Goal: Information Seeking & Learning: Learn about a topic

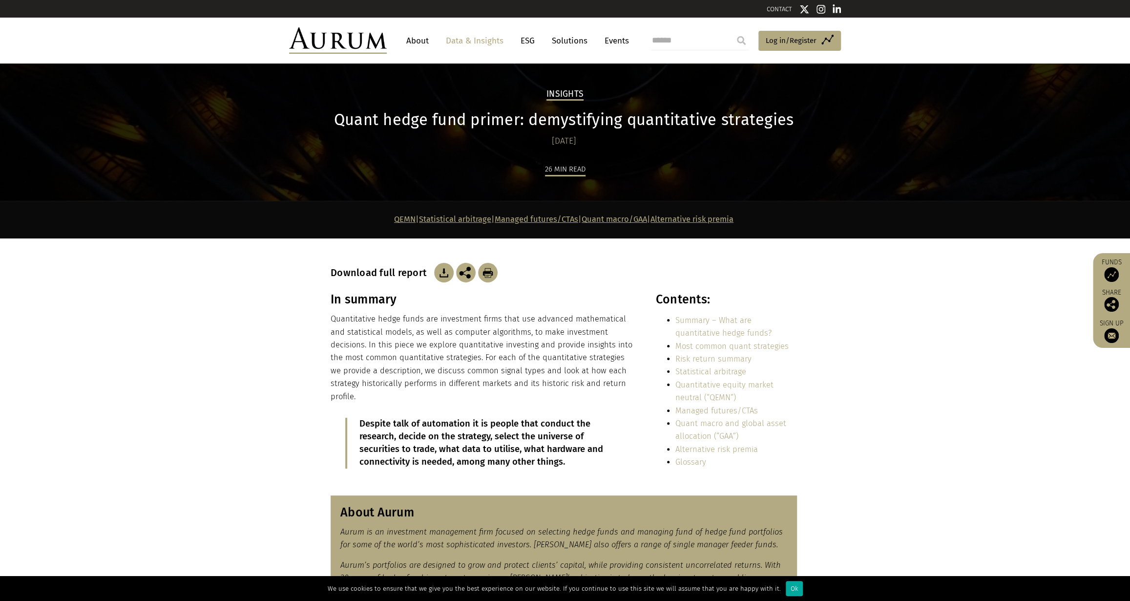
drag, startPoint x: 657, startPoint y: 181, endPoint x: 649, endPoint y: 177, distance: 8.7
click at [657, 181] on div "26 min read" at bounding box center [565, 182] width 469 height 38
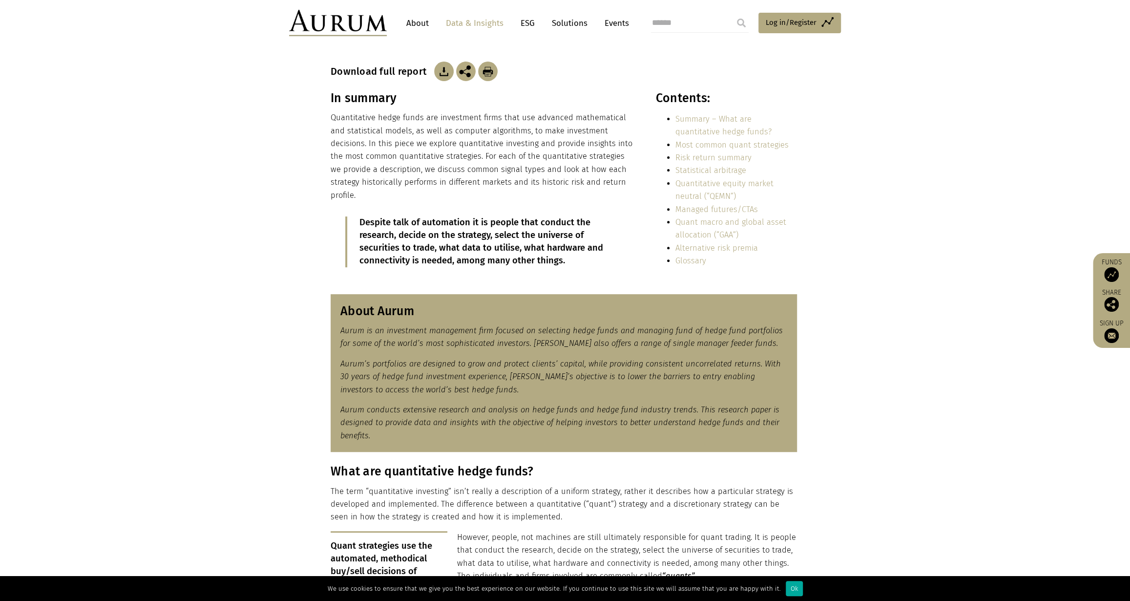
scroll to position [120, 0]
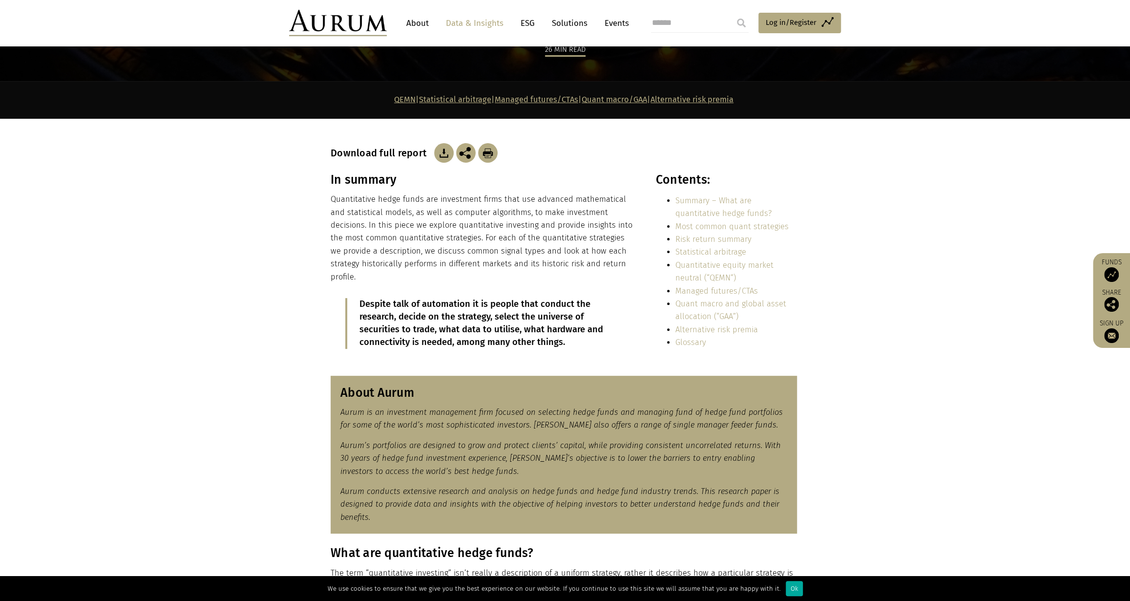
click at [441, 157] on img at bounding box center [444, 153] width 20 height 20
click at [547, 254] on p "Quantitative hedge funds are investment firms that use advanced mathematical an…" at bounding box center [483, 238] width 304 height 90
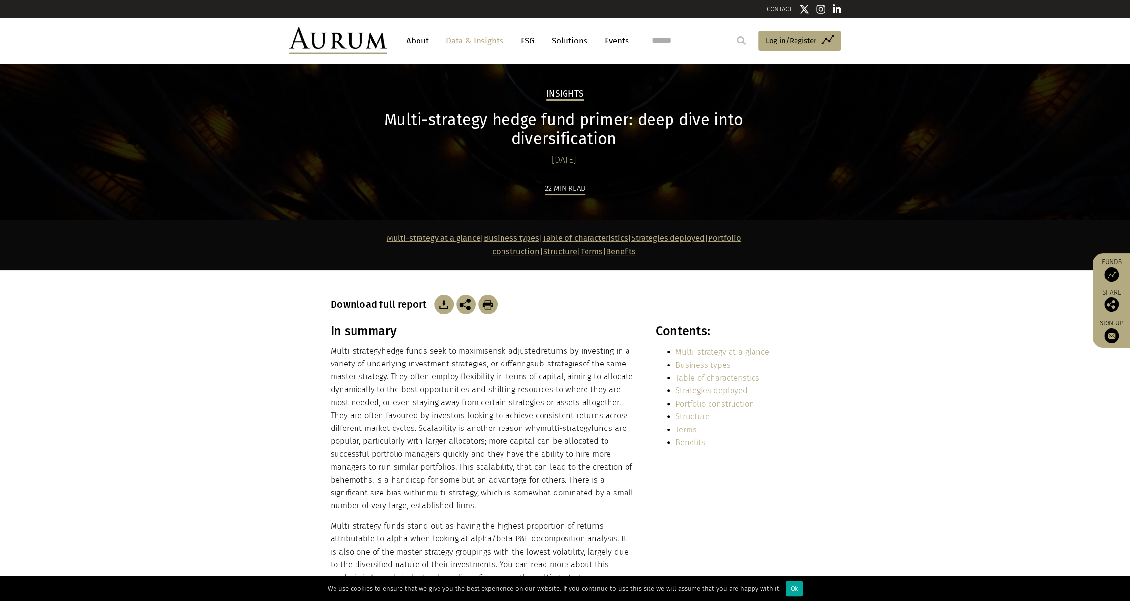
click at [485, 182] on div "22 min read" at bounding box center [565, 201] width 469 height 38
click at [442, 294] on img at bounding box center [444, 304] width 20 height 20
click at [564, 92] on h2 "Insights" at bounding box center [564, 95] width 37 height 12
click at [476, 36] on link "Data & Insights" at bounding box center [474, 41] width 67 height 18
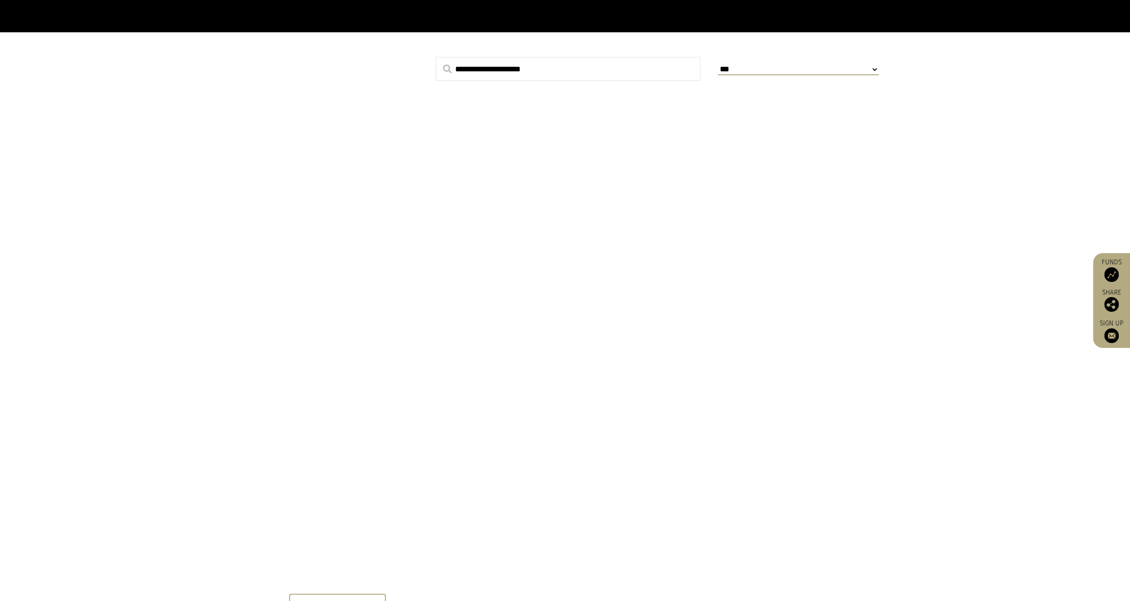
scroll to position [303, 0]
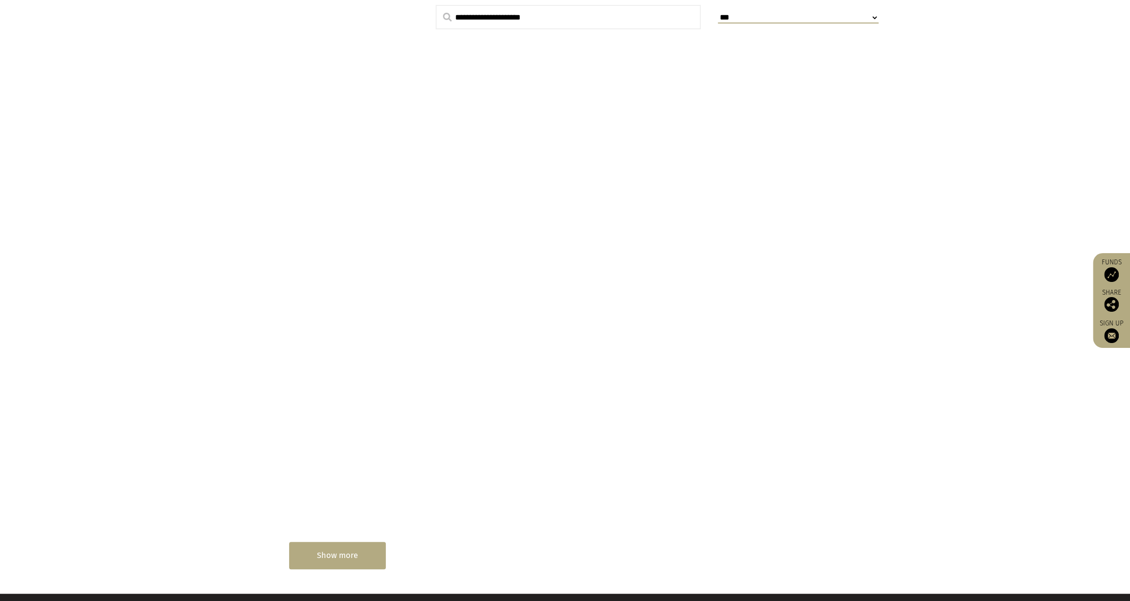
click at [340, 547] on div "Show more" at bounding box center [337, 555] width 97 height 27
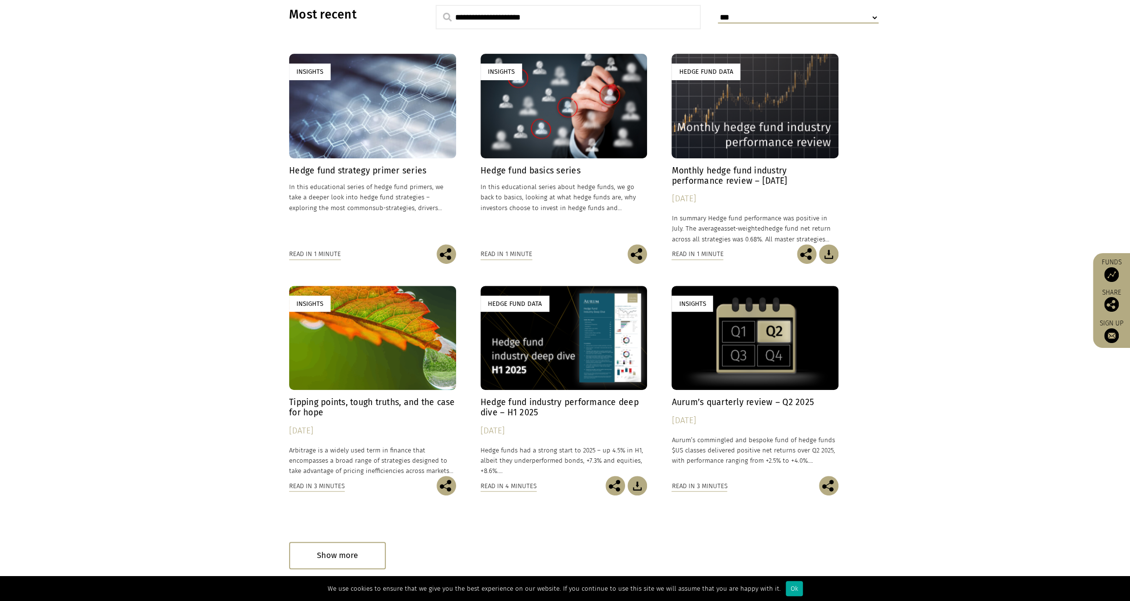
scroll to position [0, 0]
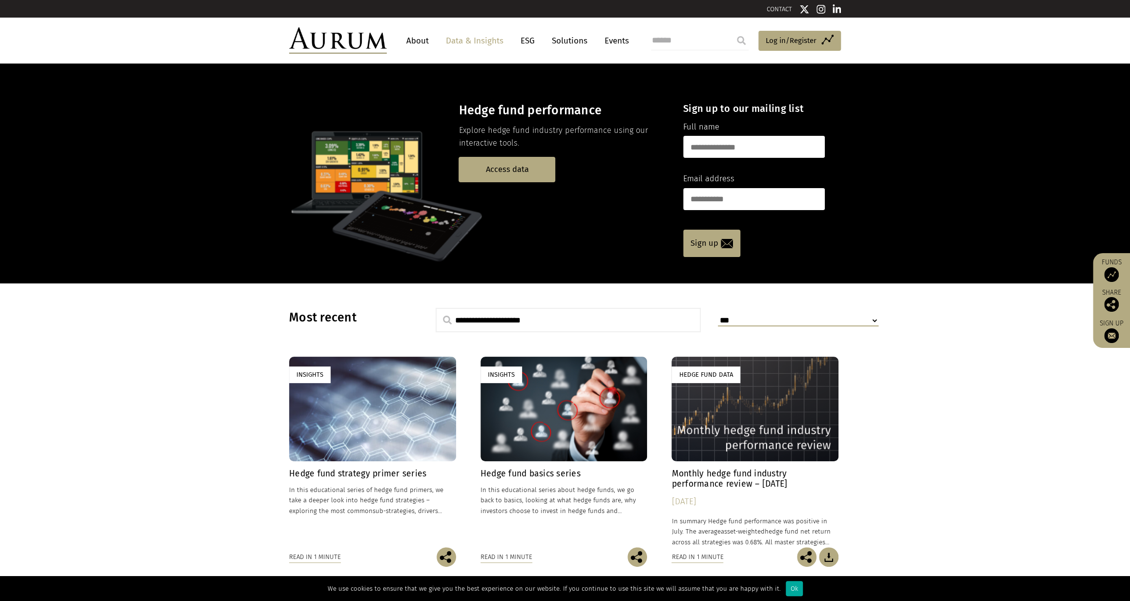
click at [570, 270] on div "Hedge fund performance Explore hedge fund industry performance using our intera…" at bounding box center [477, 199] width 377 height 144
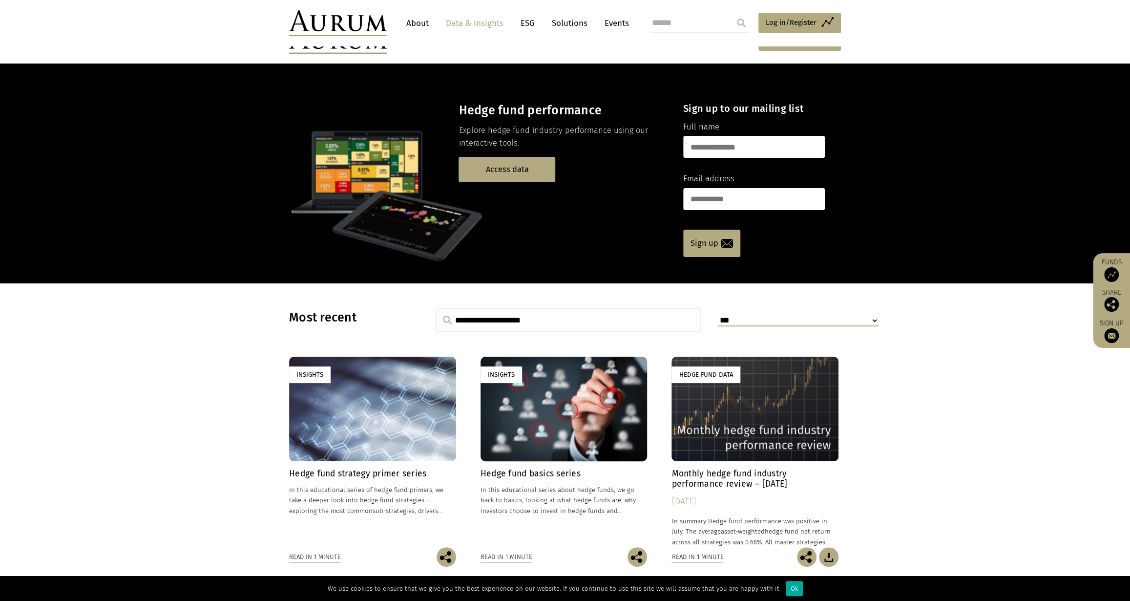
scroll to position [116, 0]
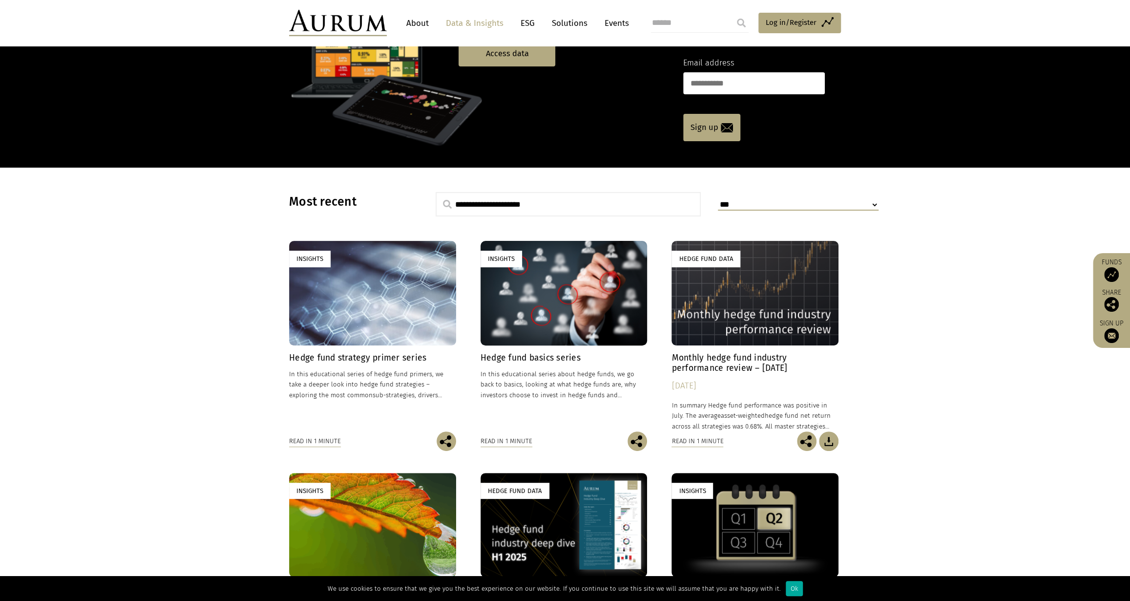
click at [514, 354] on h4 "Hedge fund basics series" at bounding box center [564, 358] width 167 height 10
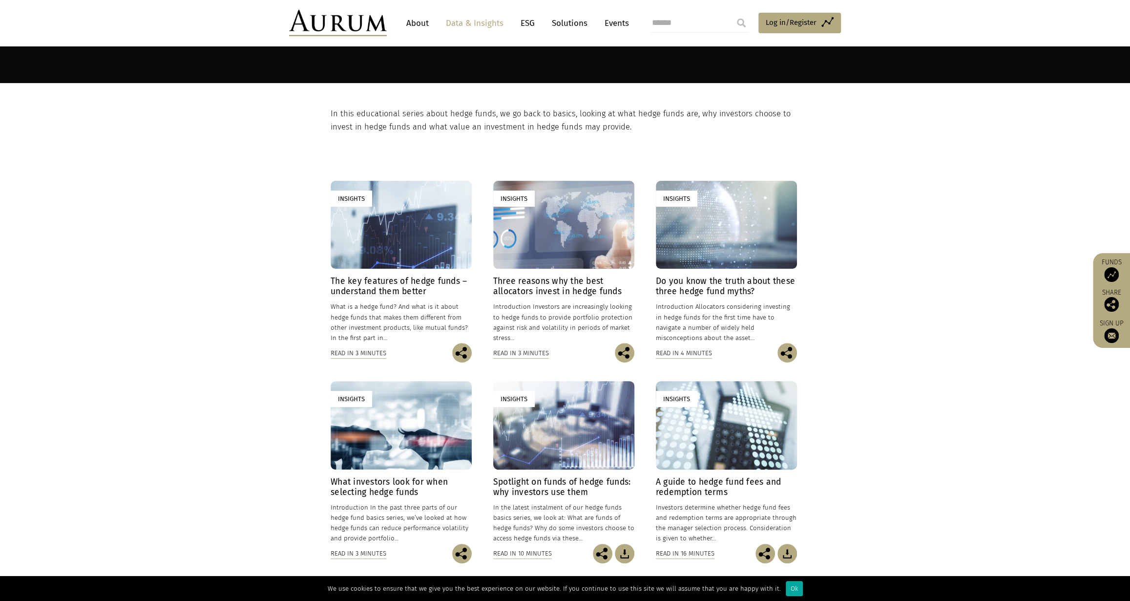
scroll to position [366, 0]
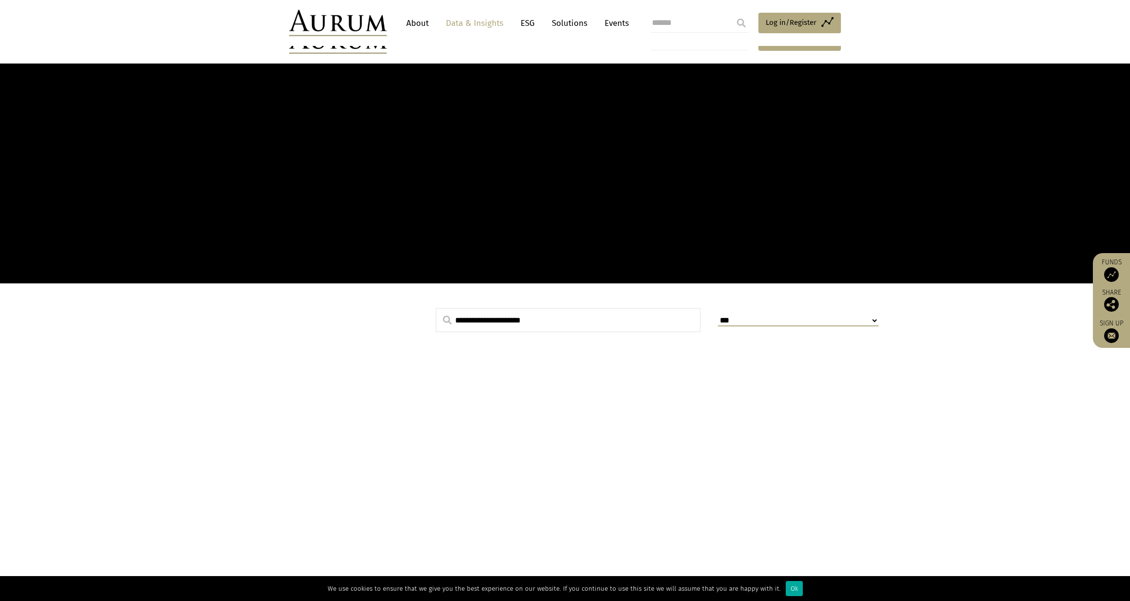
scroll to position [116, 0]
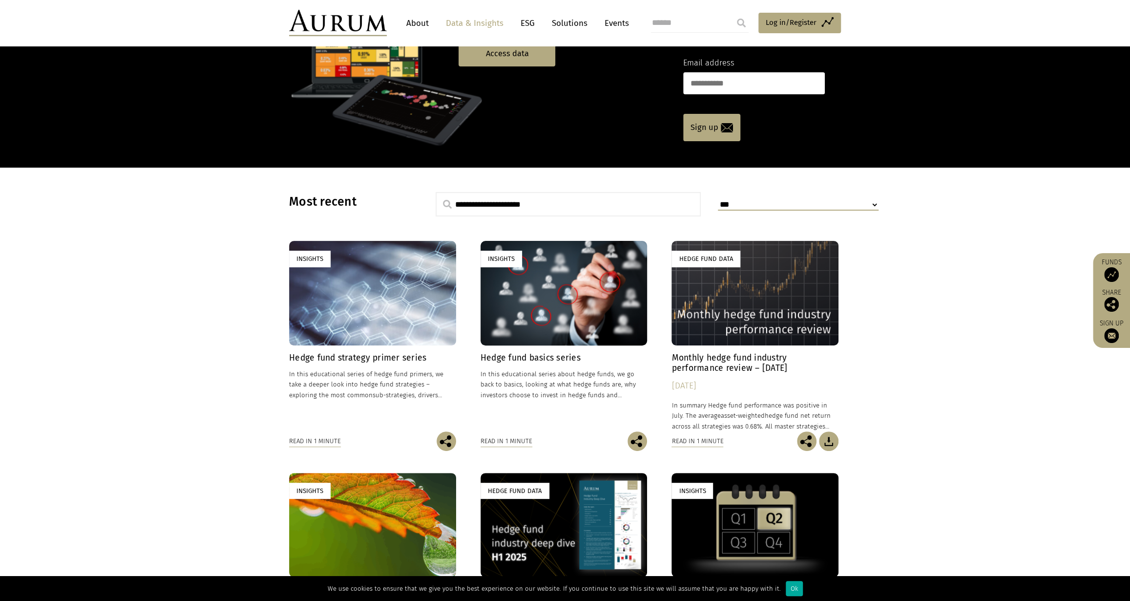
click at [394, 353] on h4 "Hedge fund strategy primer series" at bounding box center [372, 358] width 167 height 10
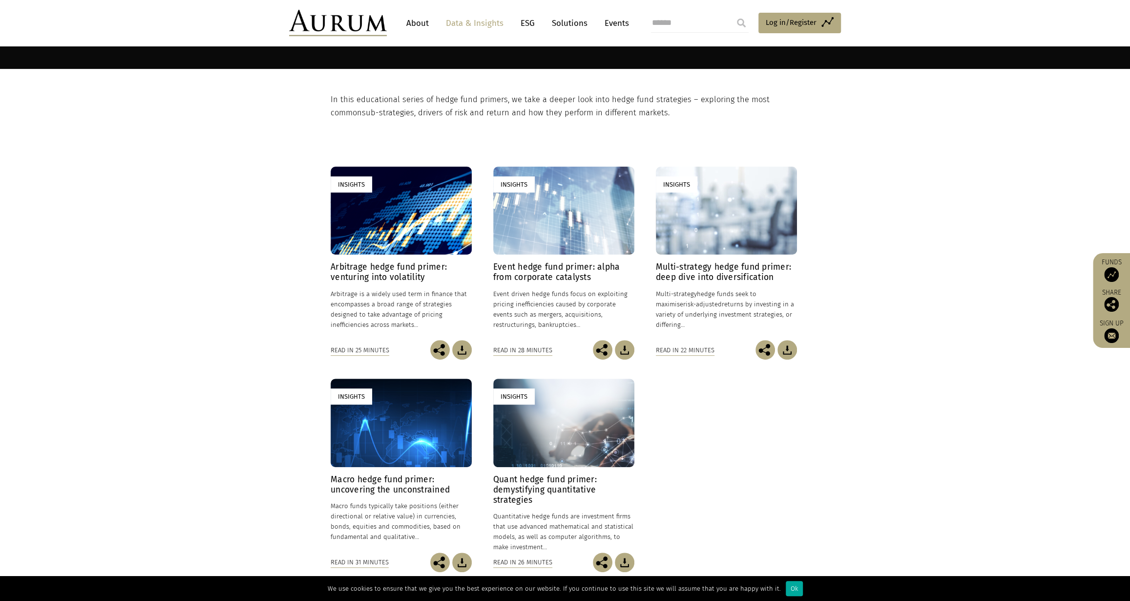
scroll to position [159, 0]
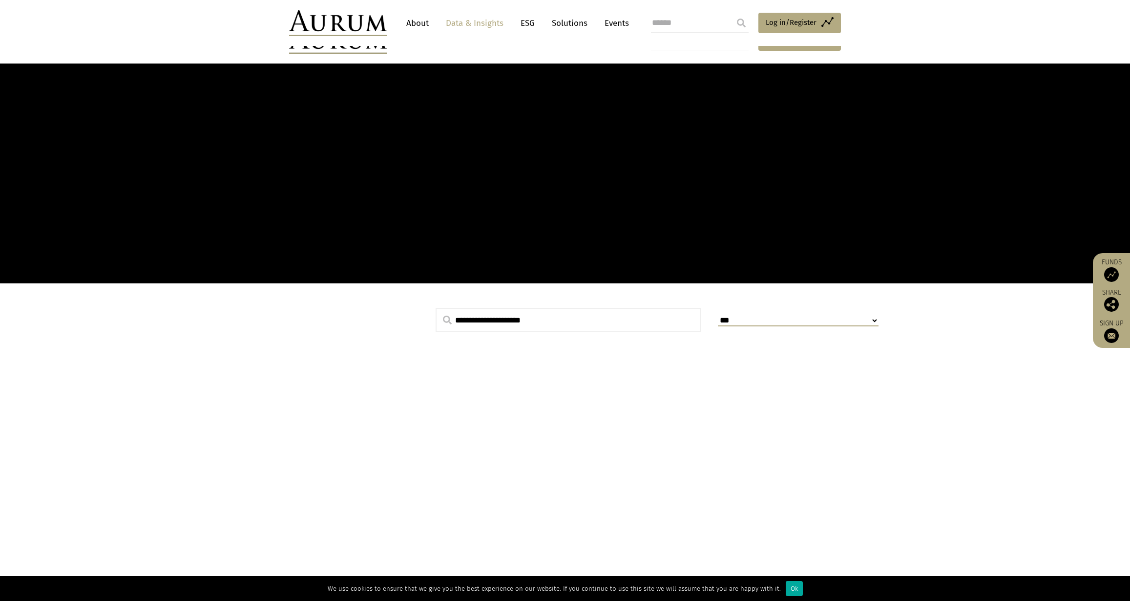
scroll to position [116, 0]
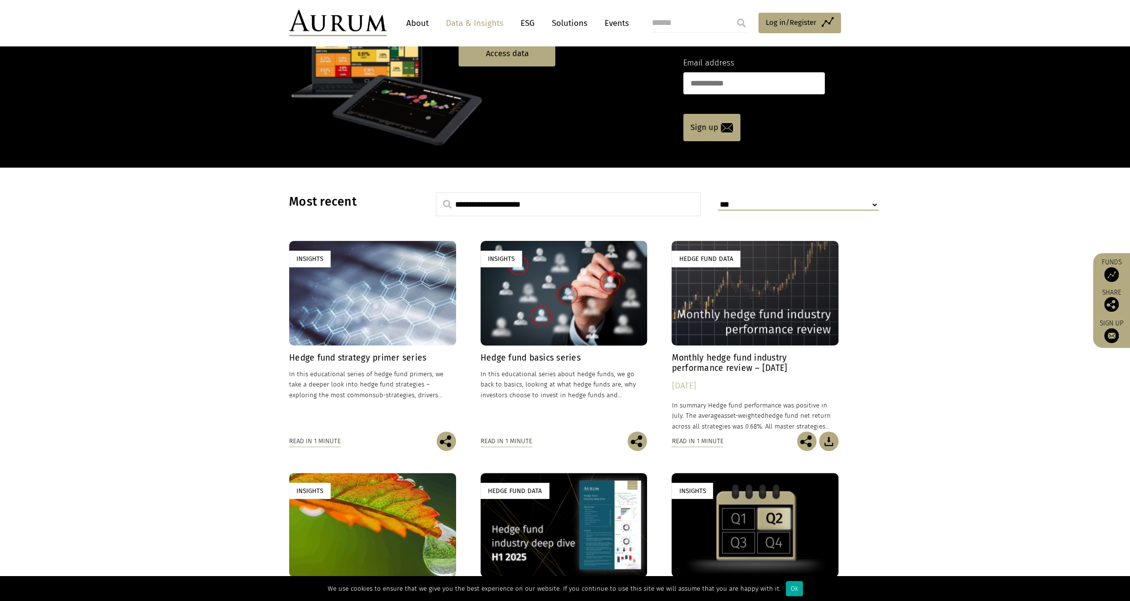
click at [735, 203] on select "**********" at bounding box center [798, 205] width 161 height 12
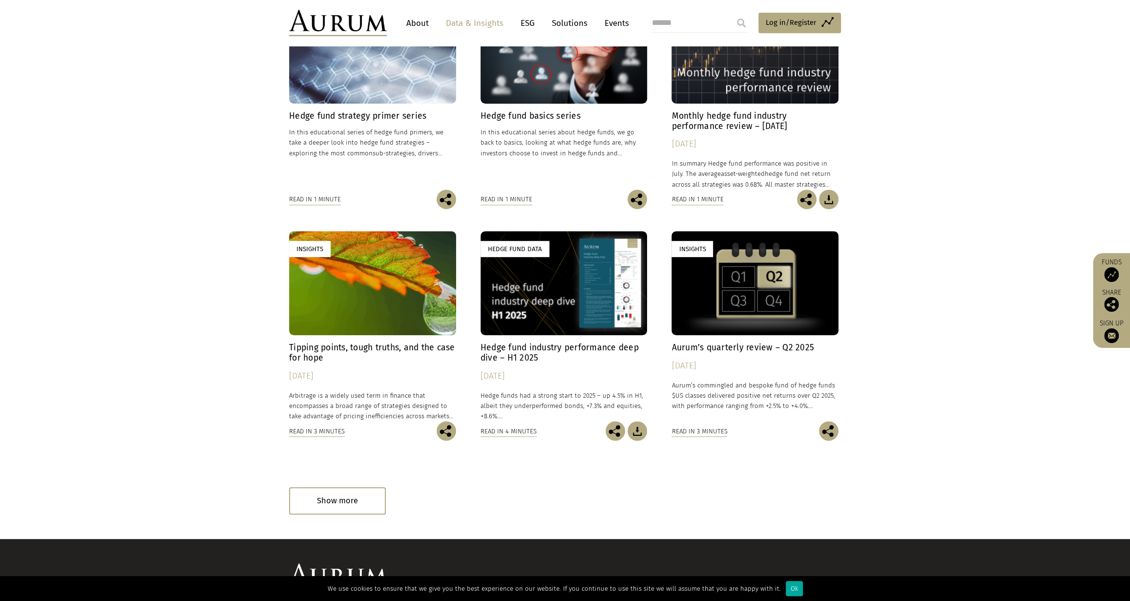
scroll to position [356, 0]
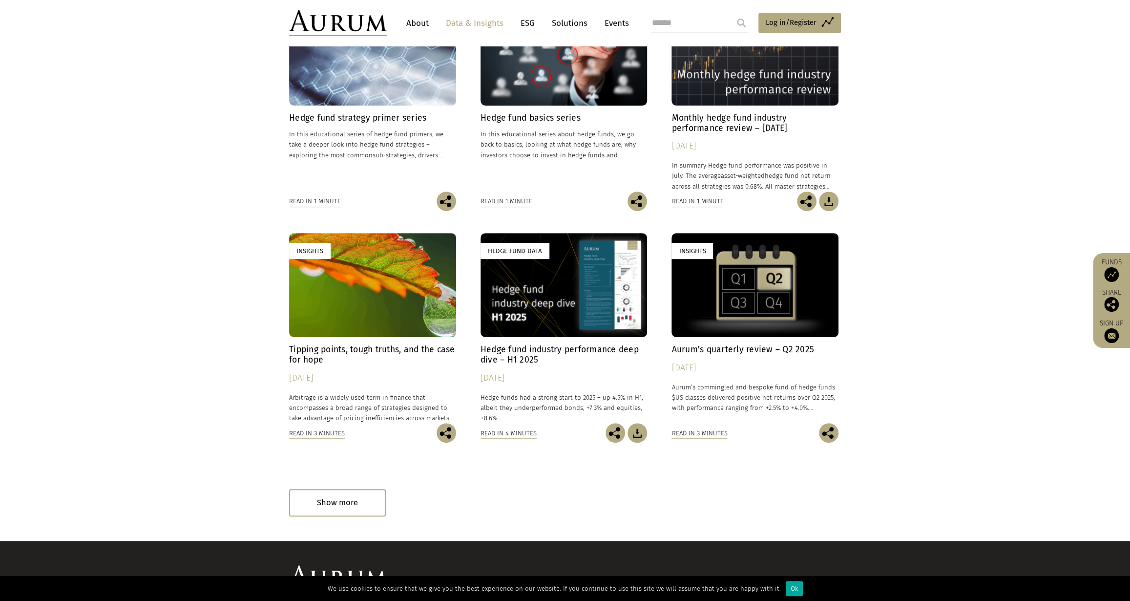
click at [930, 325] on section "**********" at bounding box center [565, 234] width 1130 height 612
click at [367, 500] on div "Show more" at bounding box center [337, 502] width 97 height 27
click at [395, 119] on h4 "Hedge fund strategy primer series" at bounding box center [372, 118] width 167 height 10
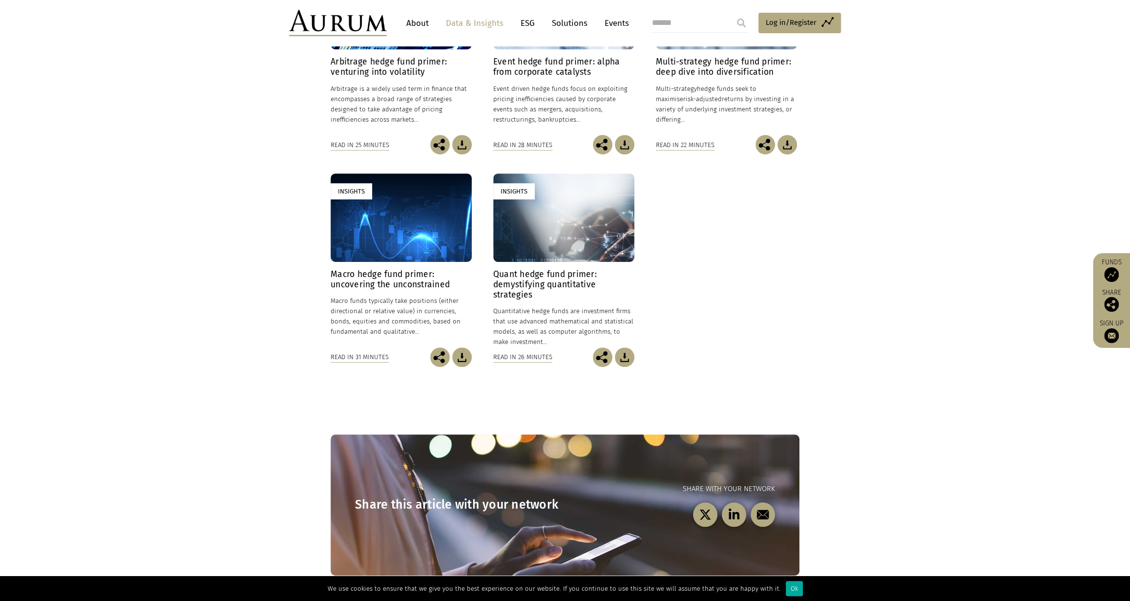
scroll to position [482, 0]
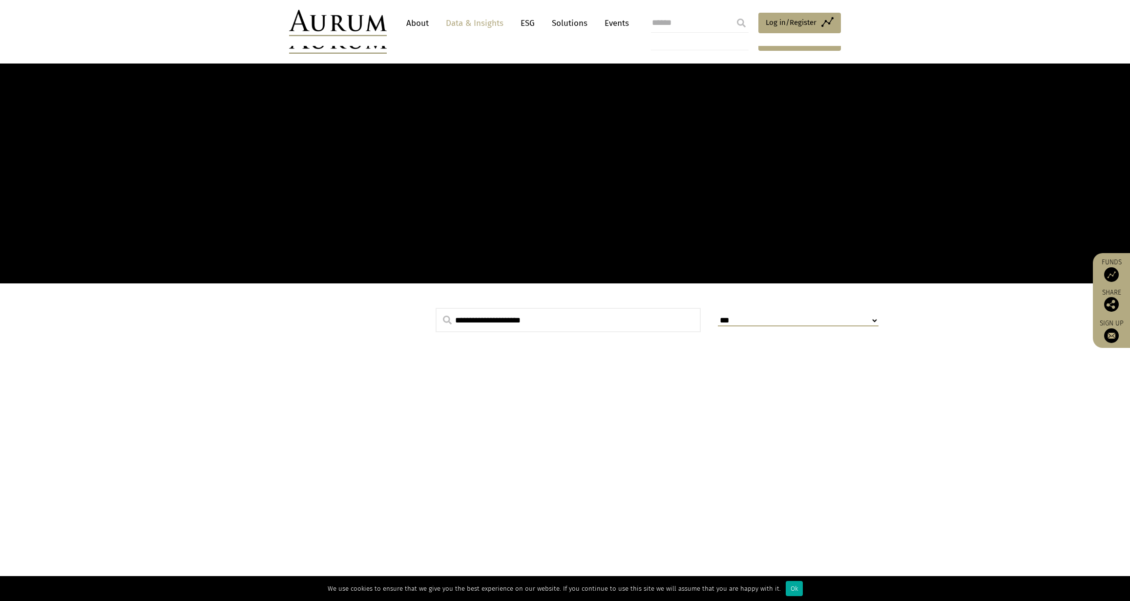
scroll to position [356, 0]
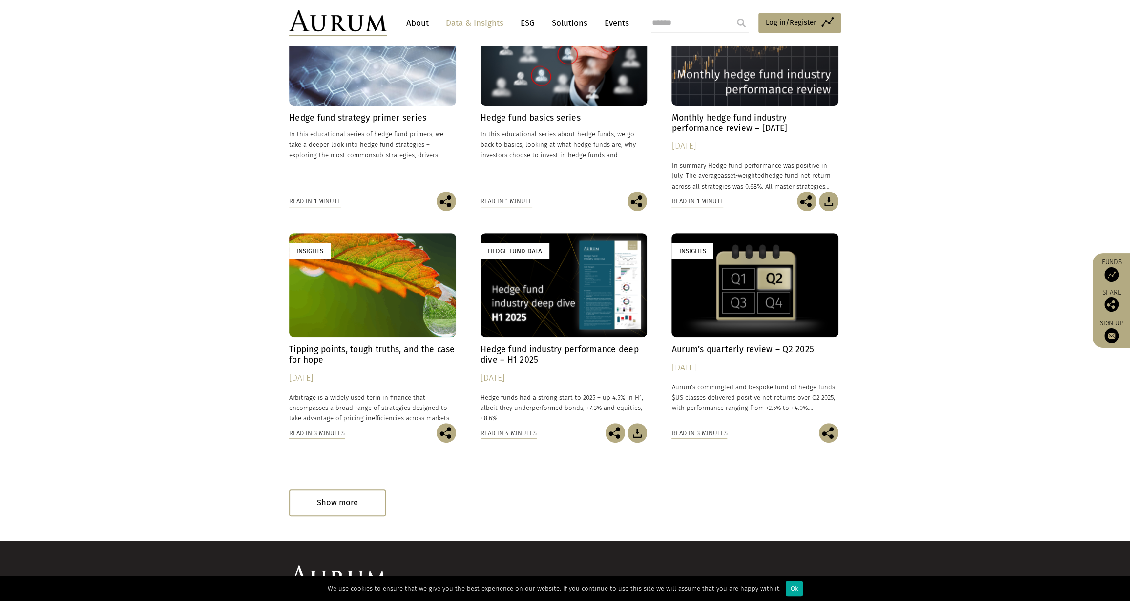
click at [368, 485] on div "**********" at bounding box center [565, 234] width 552 height 564
click at [367, 499] on div "Show more" at bounding box center [337, 502] width 97 height 27
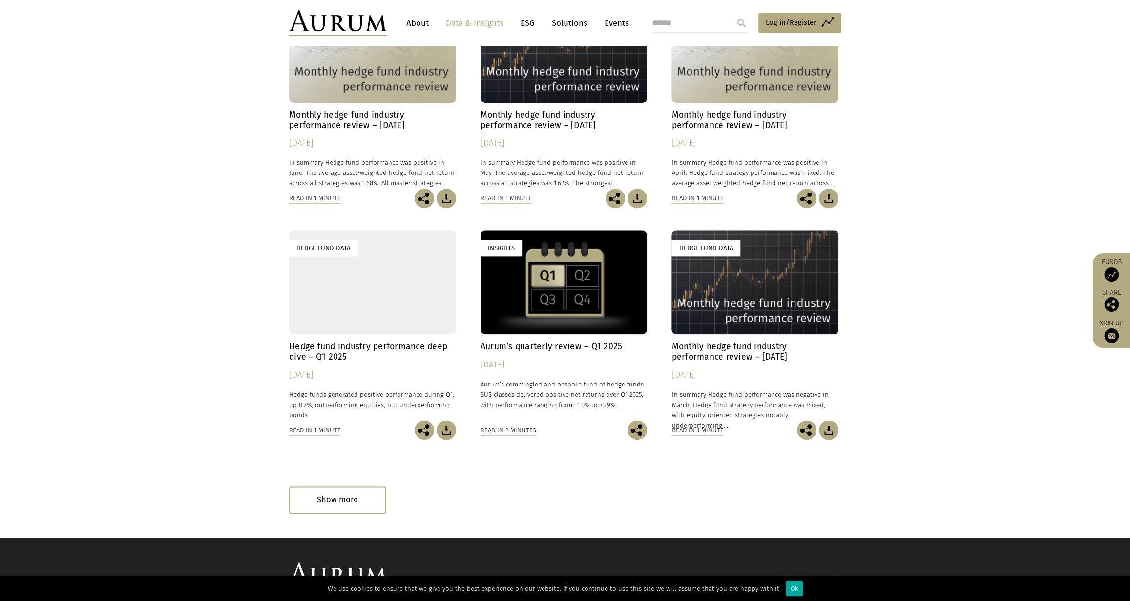
scroll to position [888, 0]
